Goal: Check status: Check status

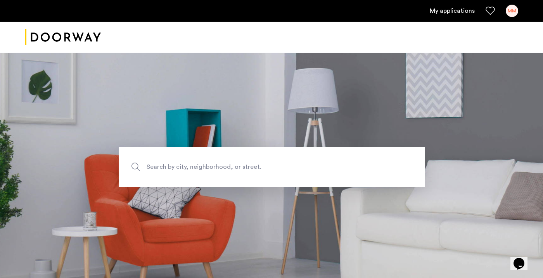
click at [465, 7] on link "My applications" at bounding box center [451, 10] width 45 height 9
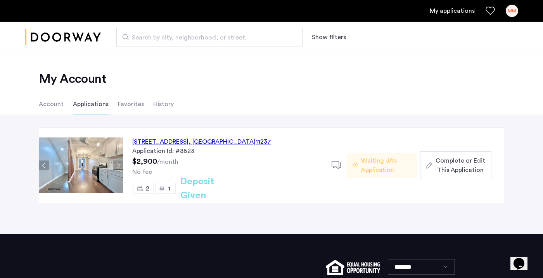
click at [371, 166] on span "Waiting JA's Application" at bounding box center [386, 165] width 50 height 19
click at [167, 190] on div "1" at bounding box center [165, 188] width 21 height 11
click at [187, 141] on div "[STREET_ADDRESS]" at bounding box center [201, 141] width 139 height 9
